Goal: Use online tool/utility: Utilize a website feature to perform a specific function

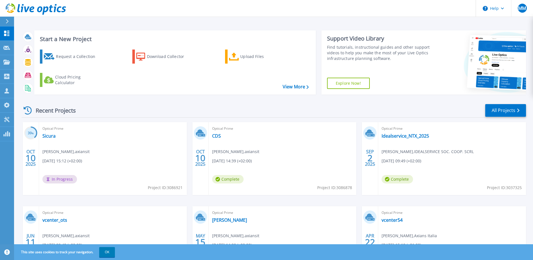
click at [222, 127] on span "Optical Prime" at bounding box center [282, 128] width 141 height 6
click at [216, 137] on link "CDS" at bounding box center [216, 136] width 9 height 6
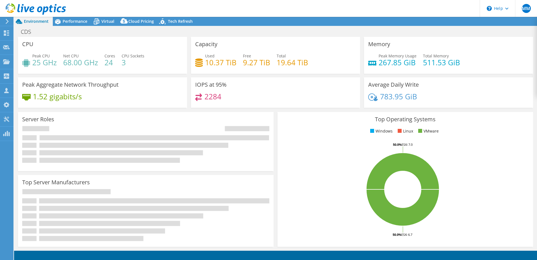
select select "USD"
radio input "true"
radio input "false"
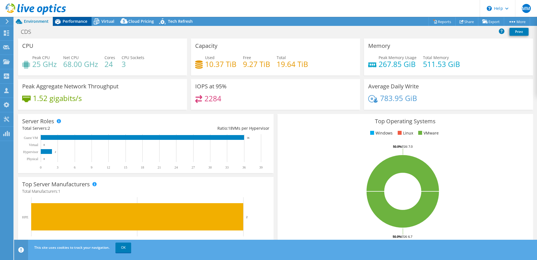
click at [66, 25] on div "Performance" at bounding box center [72, 21] width 39 height 9
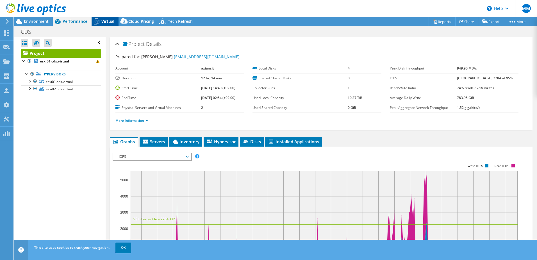
click at [99, 18] on icon at bounding box center [97, 22] width 10 height 10
